Goal: Task Accomplishment & Management: Manage account settings

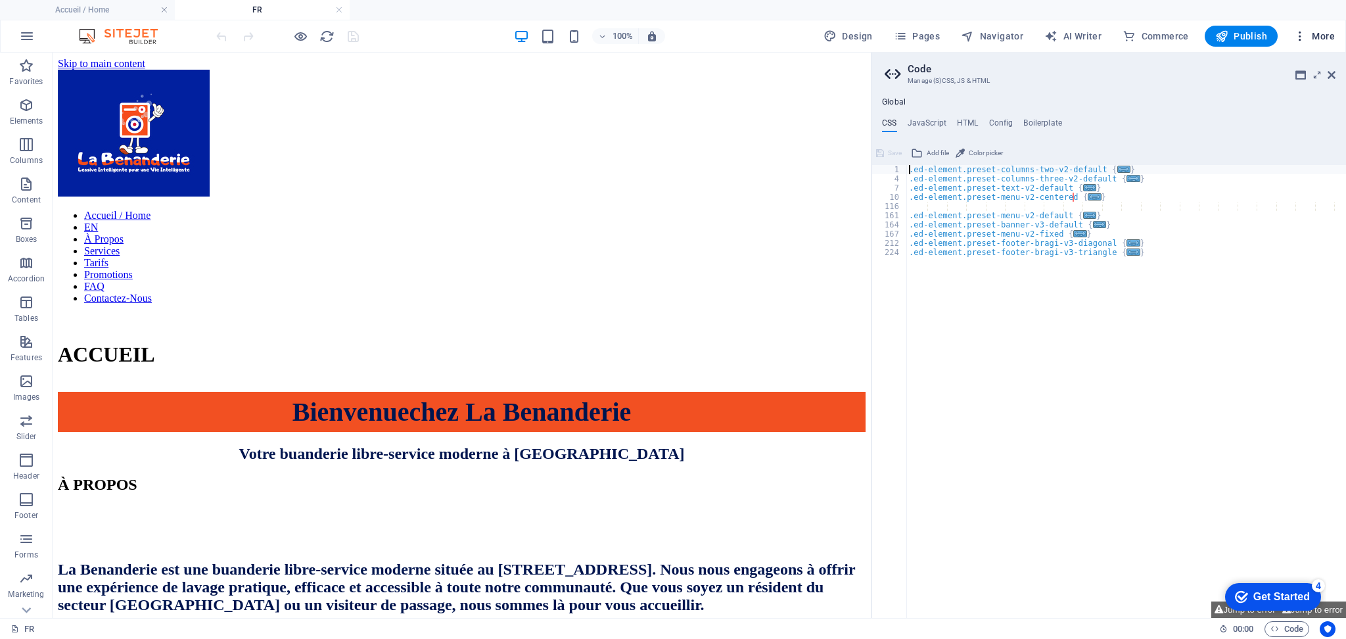
click at [1306, 43] on button "More" at bounding box center [1314, 36] width 52 height 21
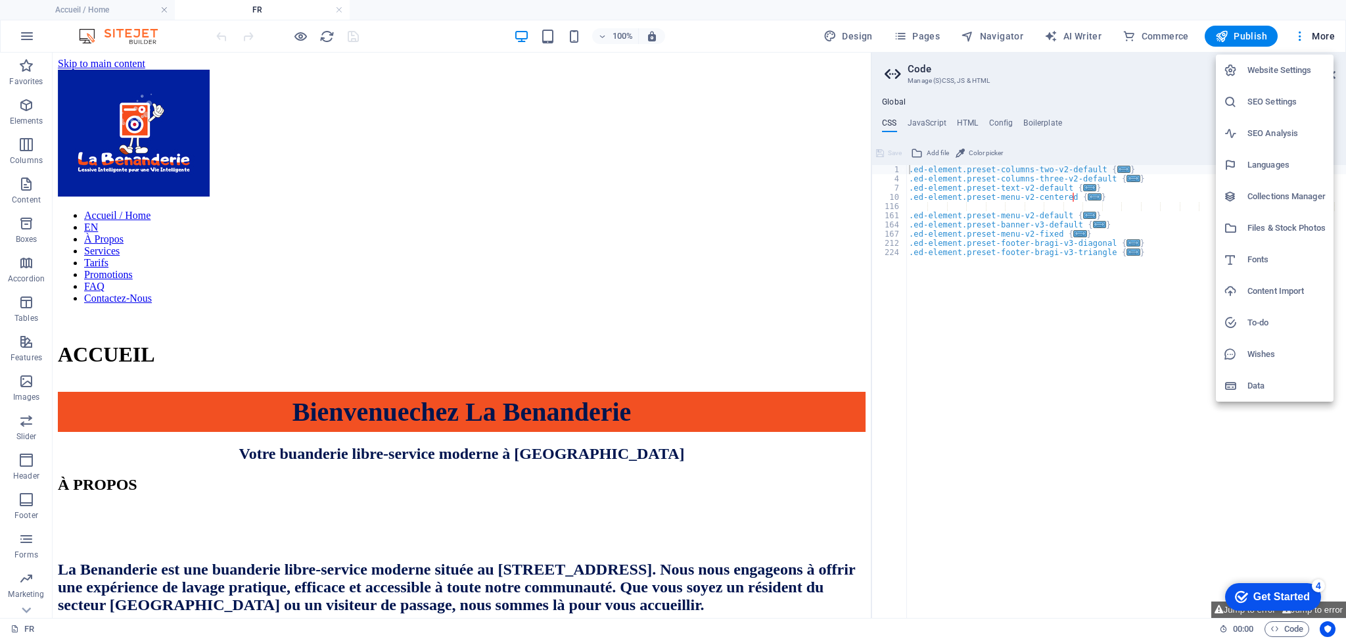
click at [1295, 68] on h6 "Website Settings" at bounding box center [1286, 70] width 78 height 16
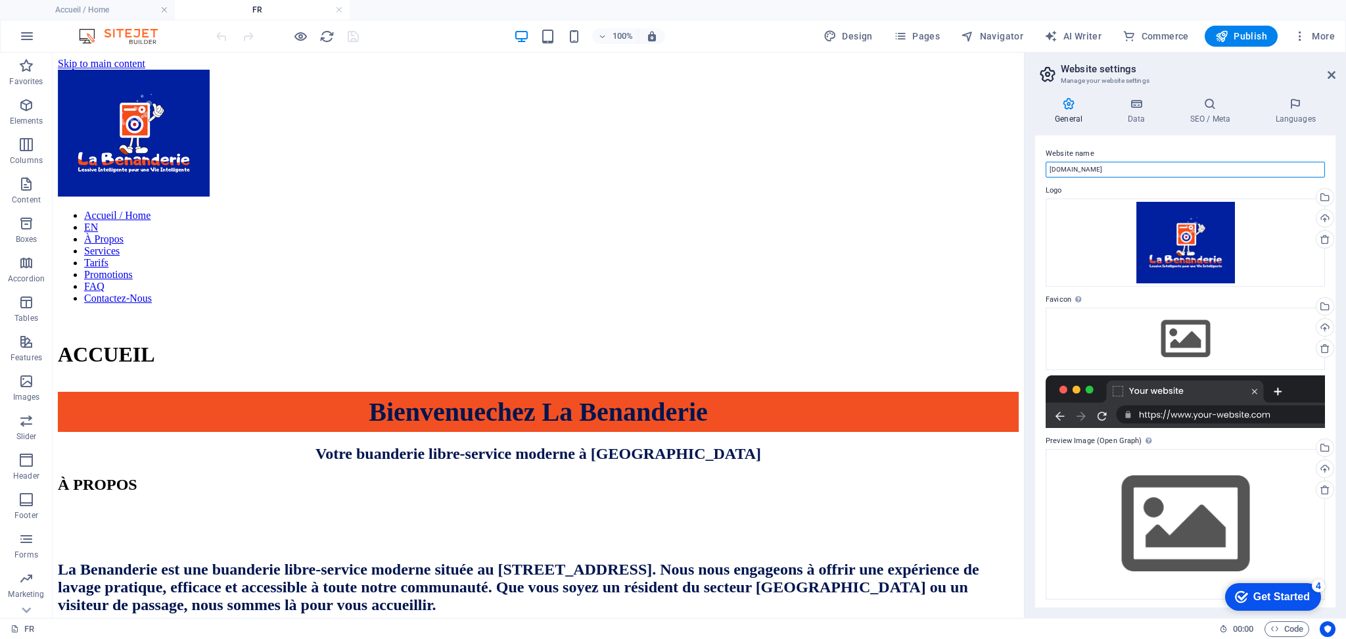
click at [1050, 171] on input "[DOMAIN_NAME]" at bounding box center [1184, 170] width 279 height 16
click at [1048, 169] on input "[DOMAIN_NAME]" at bounding box center [1184, 170] width 279 height 16
type input "[DOMAIN_NAME]"
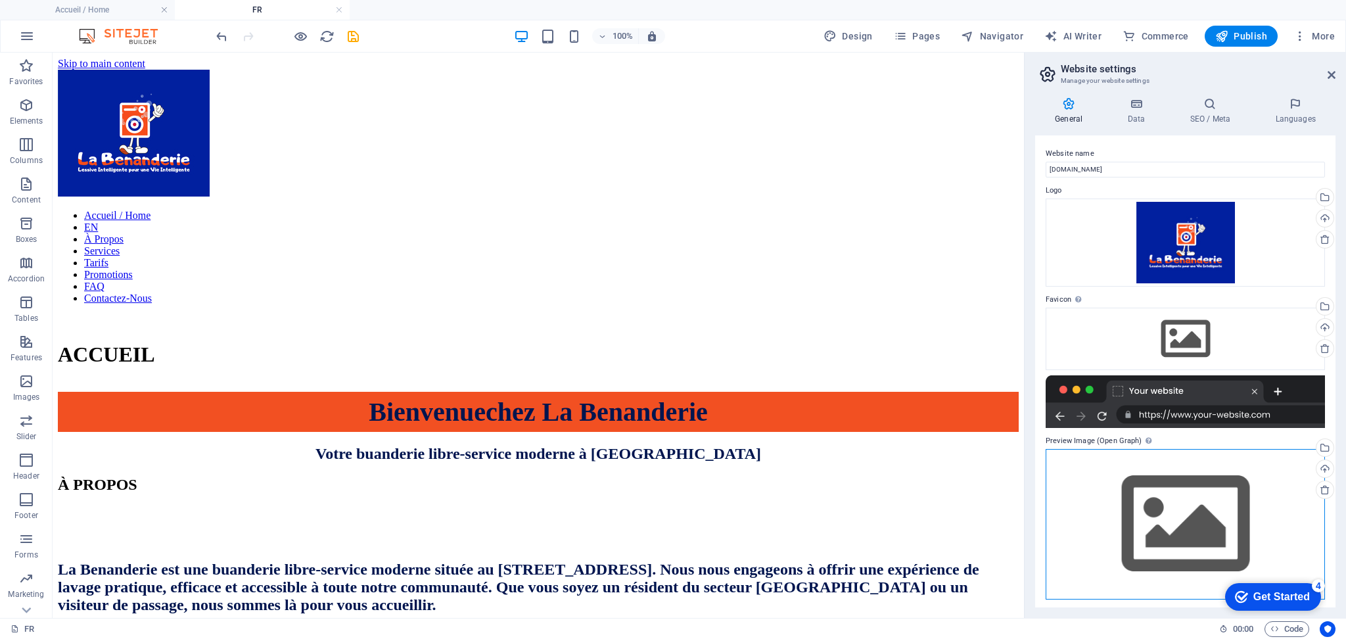
click at [1216, 513] on div "Drag files here, click to choose files or select files from Files or our free s…" at bounding box center [1184, 524] width 279 height 150
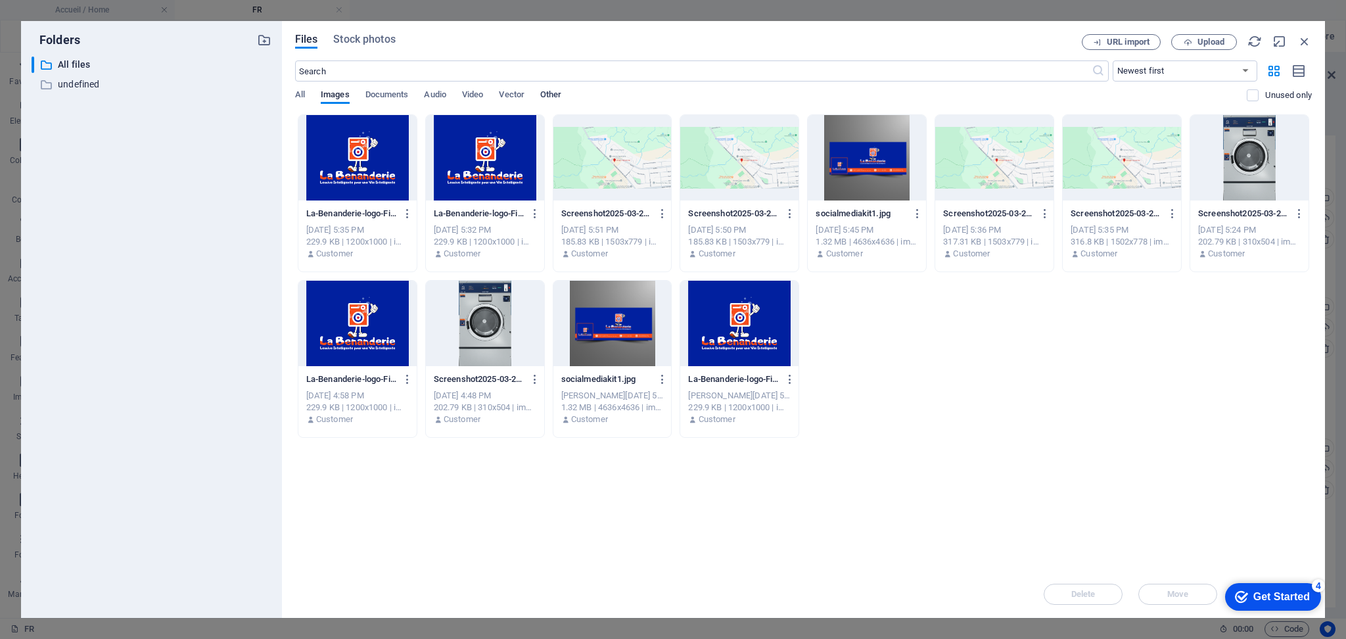
click at [559, 98] on span "Other" at bounding box center [550, 96] width 21 height 18
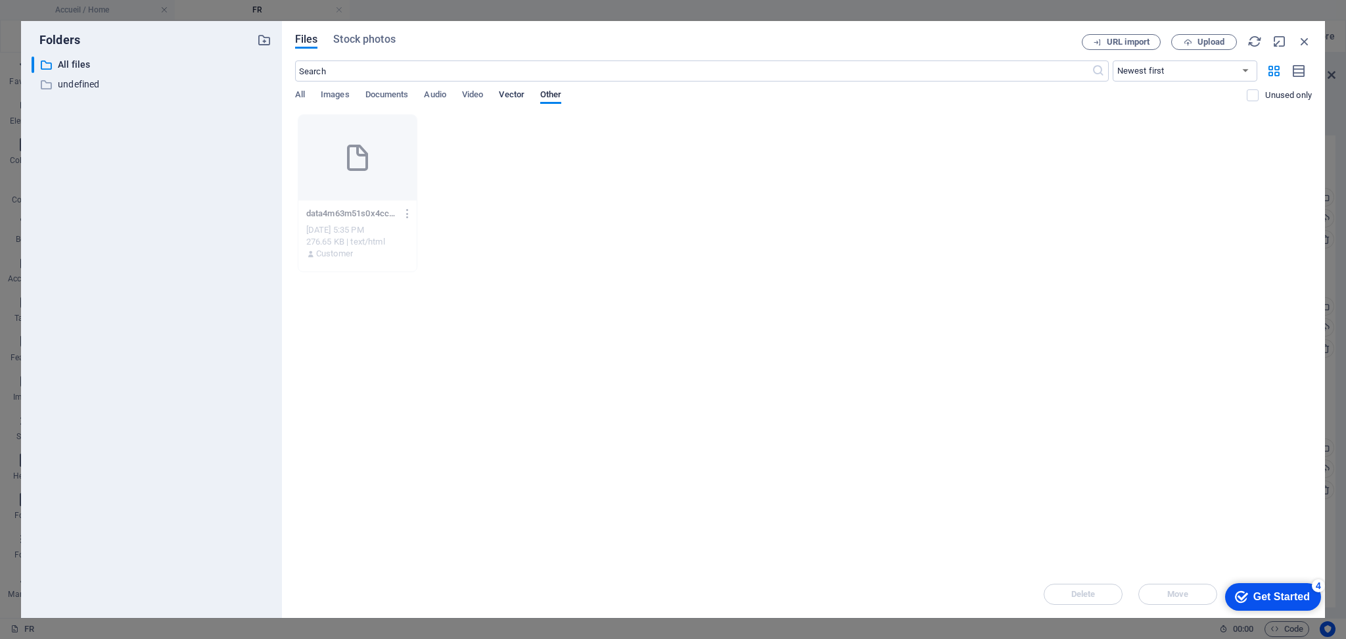
click at [518, 100] on span "Vector" at bounding box center [512, 96] width 26 height 18
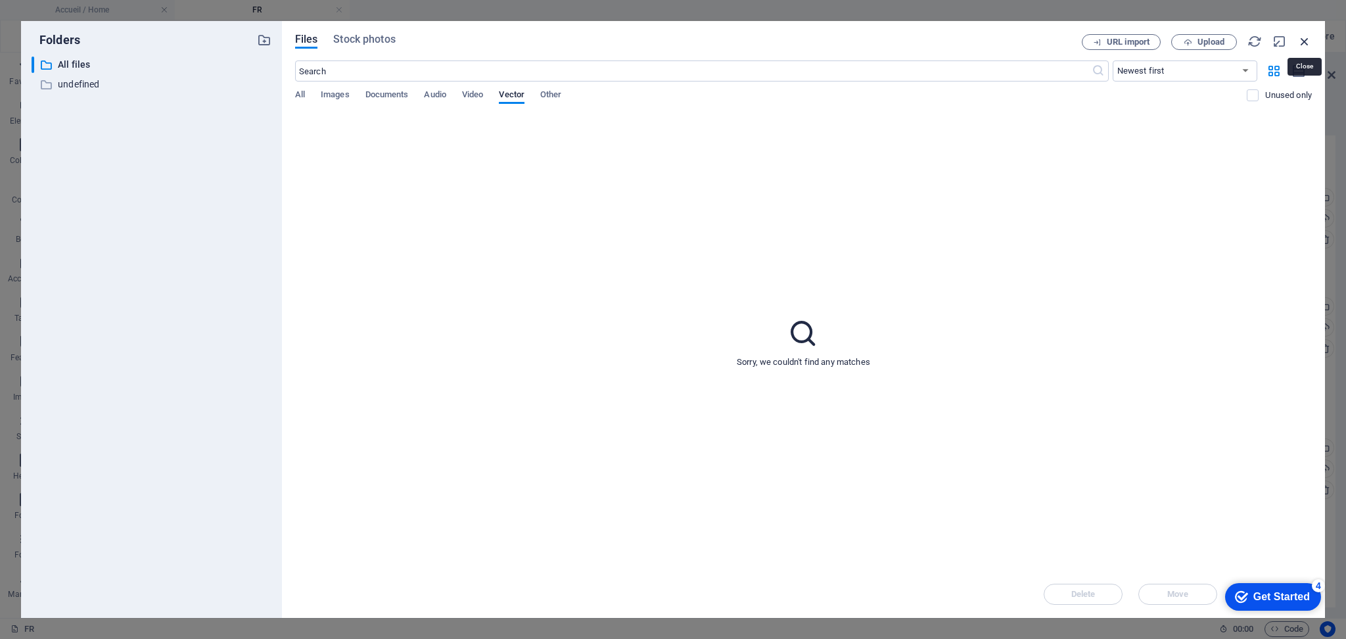
click at [1306, 40] on icon "button" at bounding box center [1304, 41] width 14 height 14
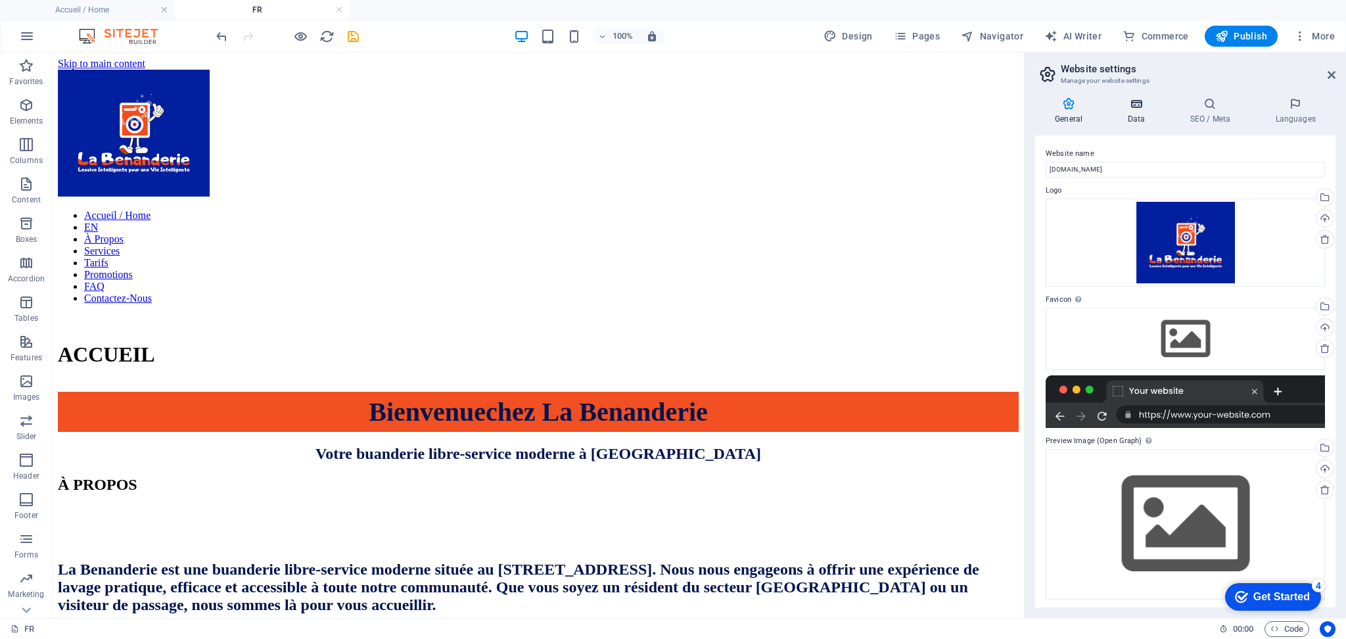
click at [1143, 114] on h4 "Data" at bounding box center [1138, 111] width 62 height 28
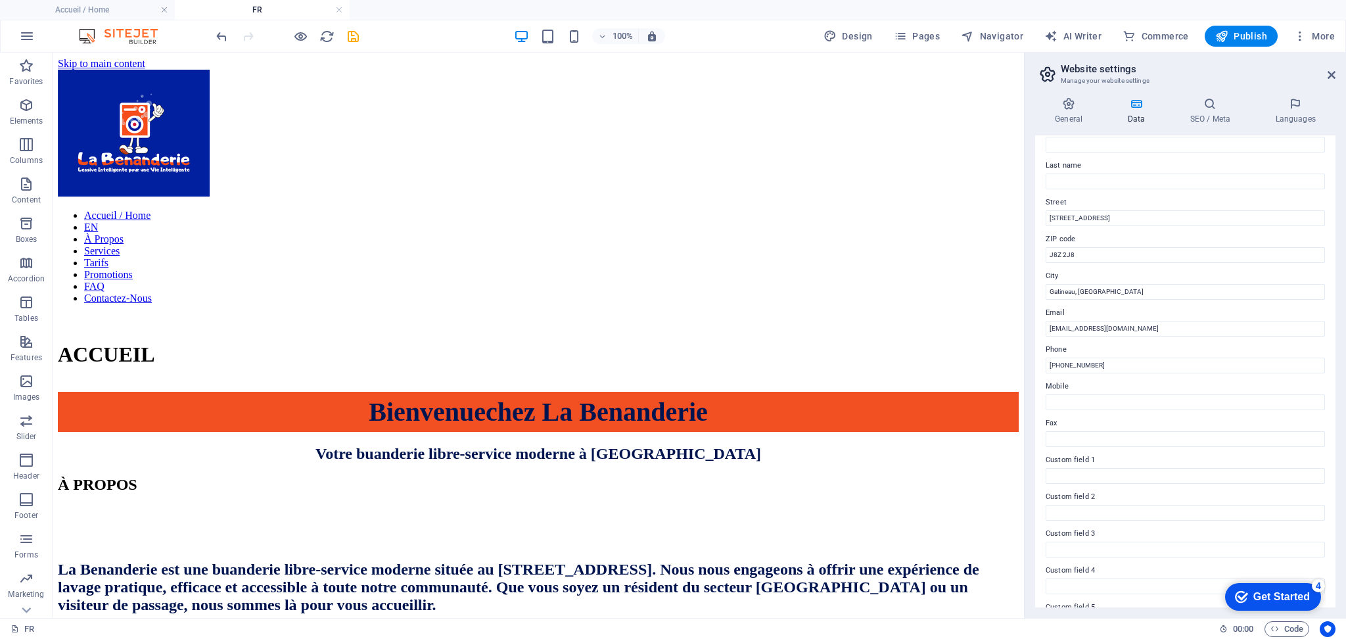
scroll to position [159, 0]
click at [1215, 118] on h4 "SEO / Meta" at bounding box center [1212, 111] width 85 height 28
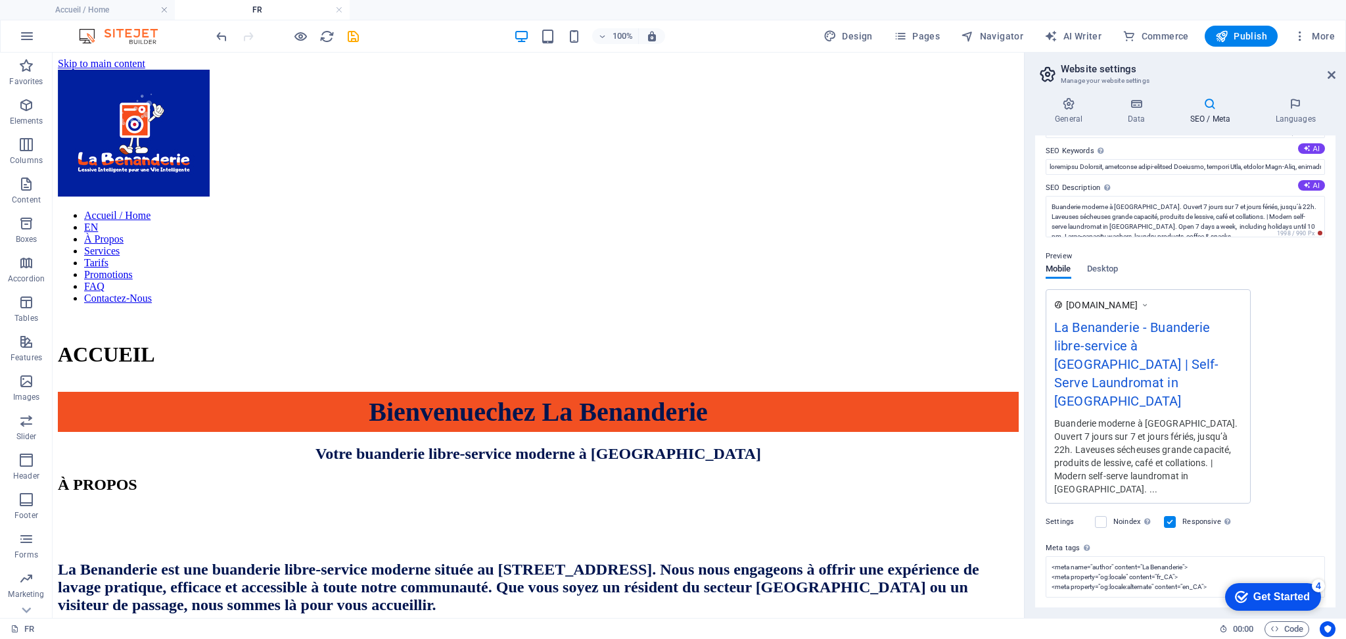
scroll to position [101, 0]
